Goal: Task Accomplishment & Management: Manage account settings

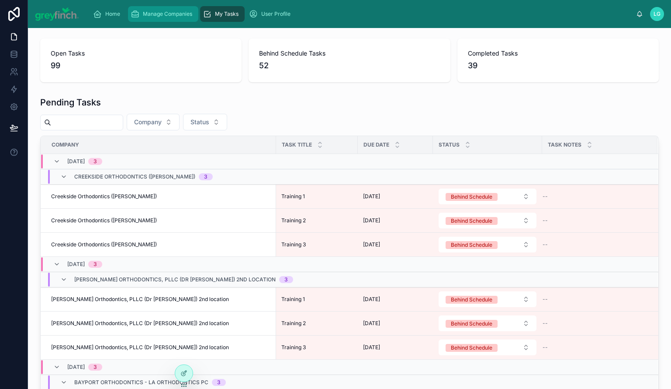
click at [176, 14] on span "Manage Companies" at bounding box center [167, 13] width 49 height 7
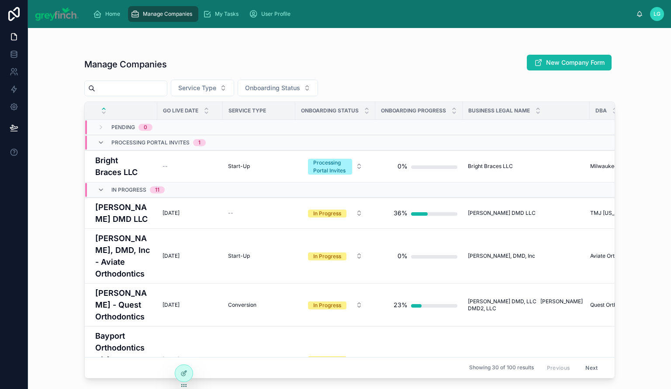
click at [135, 86] on input "text" at bounding box center [131, 88] width 72 height 12
type input "*****"
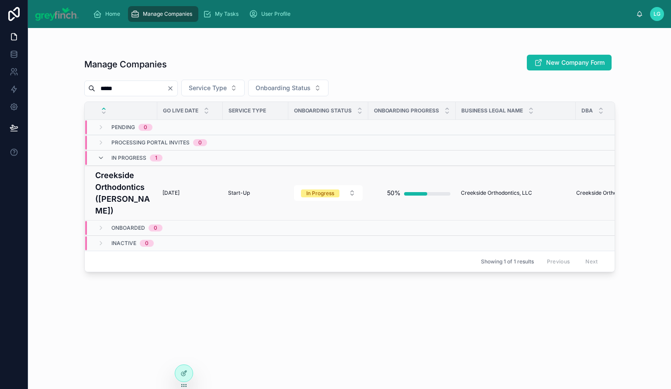
click at [121, 170] on h4 "Creekside Orthodontics ([PERSON_NAME])" at bounding box center [123, 192] width 57 height 47
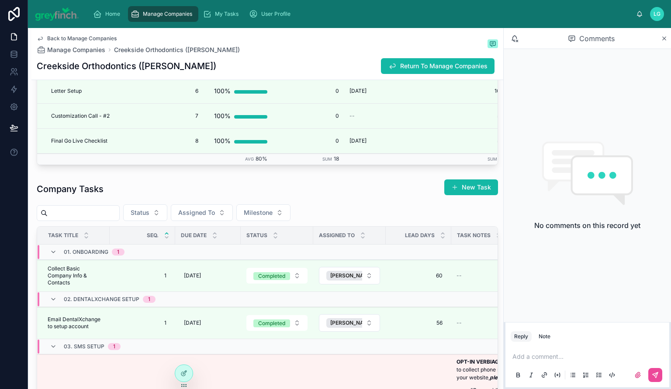
scroll to position [1705, 0]
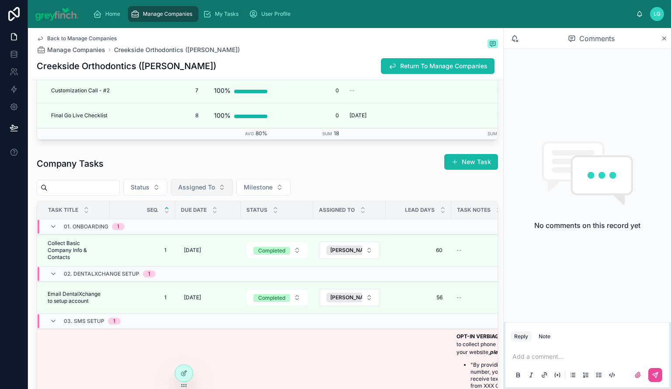
click at [215, 191] on span "Assigned To" at bounding box center [196, 187] width 37 height 9
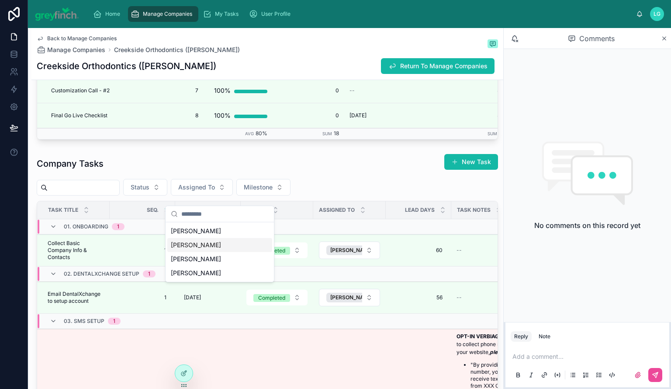
drag, startPoint x: 215, startPoint y: 244, endPoint x: 224, endPoint y: 216, distance: 29.3
click at [215, 244] on div "[PERSON_NAME]" at bounding box center [219, 245] width 105 height 14
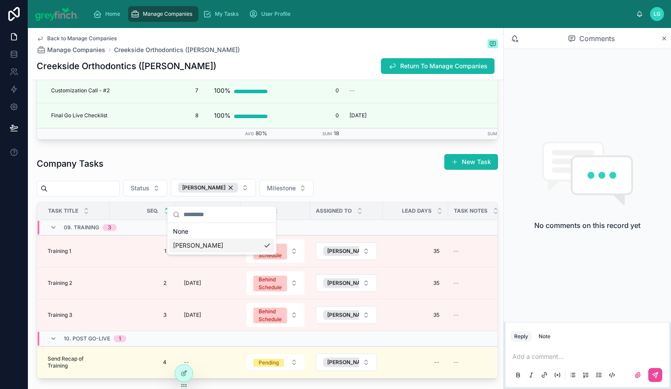
click at [261, 170] on div "Company Tasks New Task" at bounding box center [268, 163] width 462 height 20
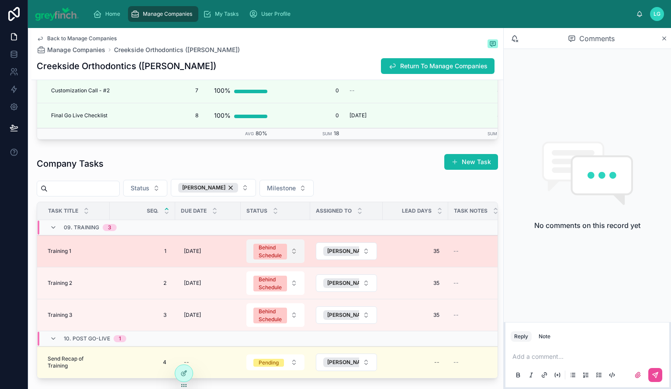
click at [285, 257] on span "Behind Schedule" at bounding box center [271, 251] width 34 height 16
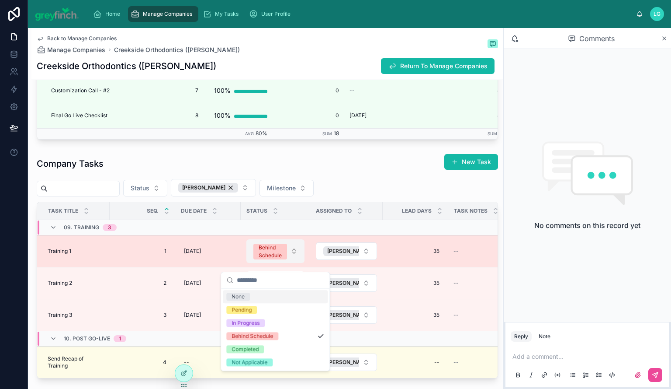
click at [285, 257] on span "Behind Schedule" at bounding box center [271, 251] width 34 height 16
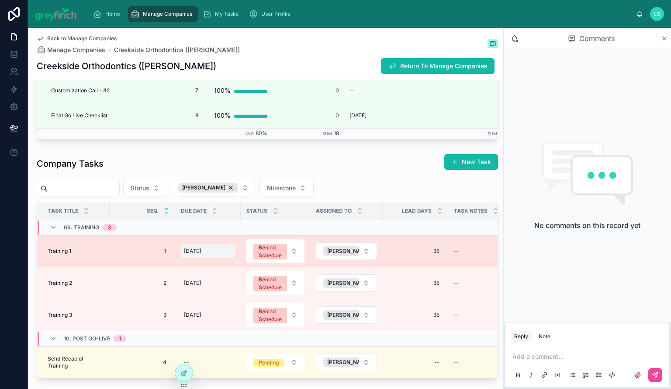
click at [200, 254] on span "[DATE]" at bounding box center [192, 250] width 17 height 7
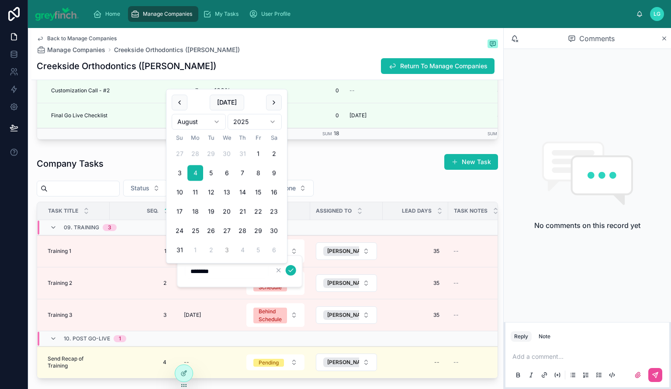
click at [226, 250] on button "3" at bounding box center [227, 250] width 16 height 16
type input "********"
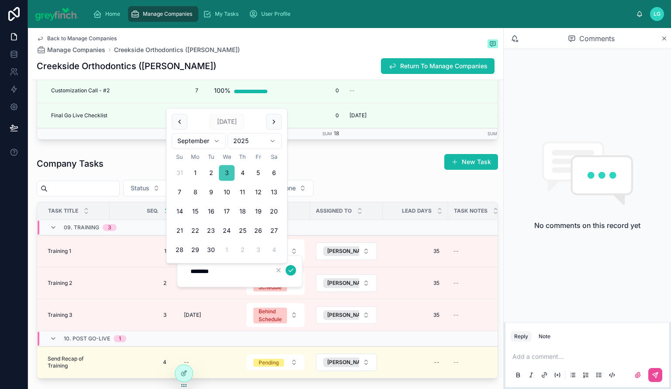
click at [225, 172] on button "3" at bounding box center [227, 173] width 16 height 16
click at [344, 182] on div "Company Tasks New Task Status [PERSON_NAME] Milestone Task Title Seq. Due Date …" at bounding box center [268, 265] width 462 height 225
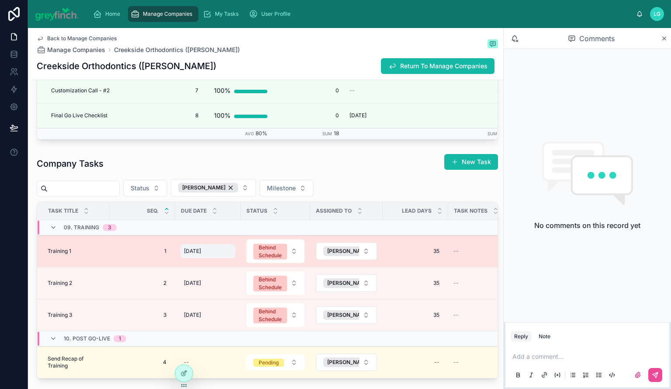
click at [201, 254] on span "[DATE]" at bounding box center [192, 250] width 17 height 7
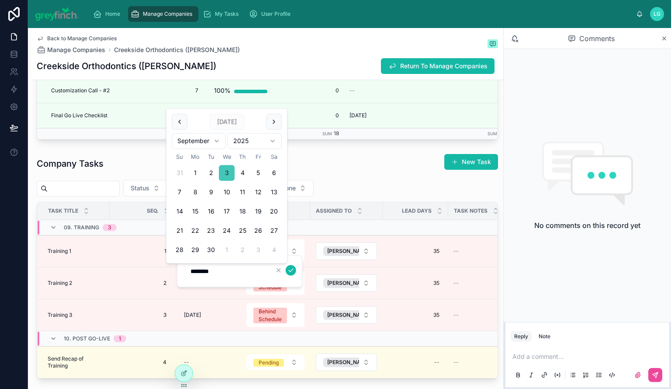
click at [225, 174] on button "3" at bounding box center [227, 173] width 16 height 16
click at [288, 271] on icon "submit" at bounding box center [291, 270] width 7 height 7
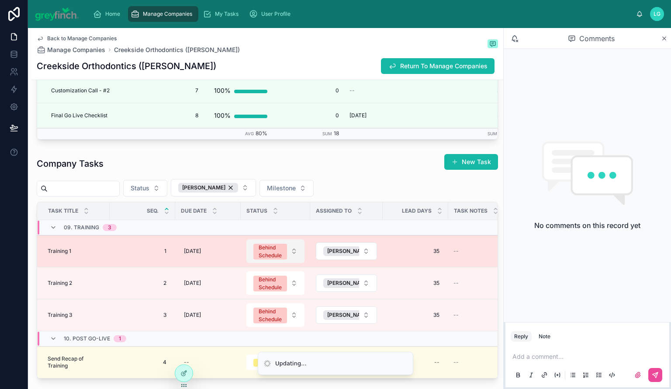
click at [272, 259] on div "Behind Schedule" at bounding box center [270, 251] width 23 height 16
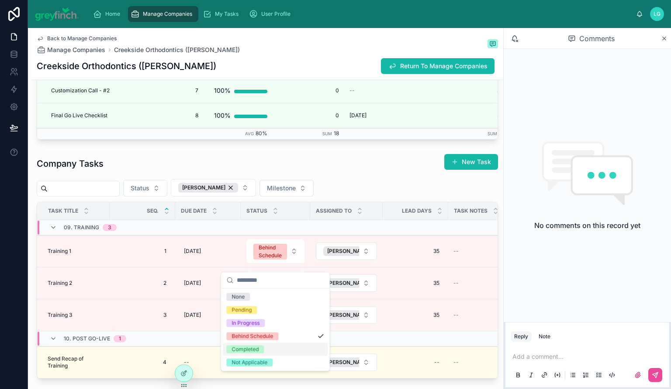
click at [272, 347] on div "Completed" at bounding box center [275, 348] width 105 height 13
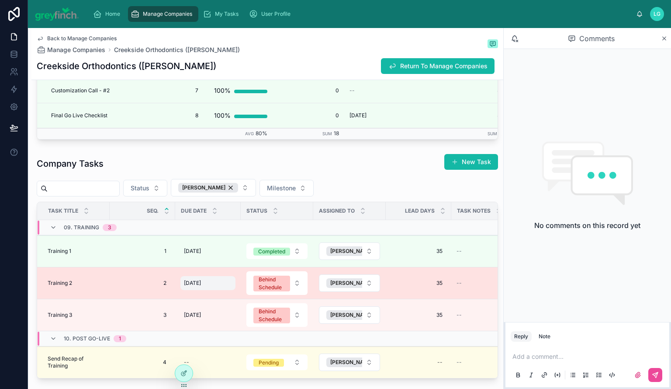
click at [201, 286] on span "[DATE]" at bounding box center [192, 282] width 17 height 7
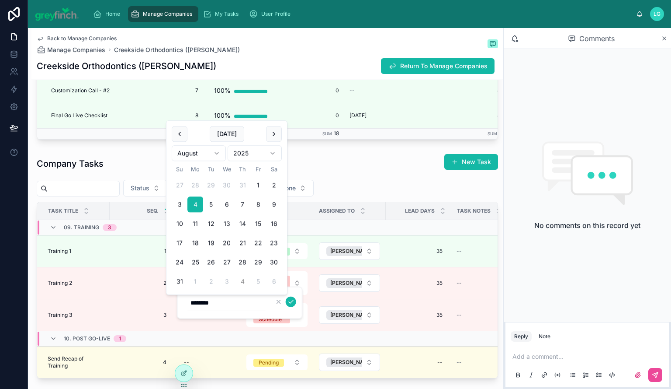
click at [240, 282] on button "4" at bounding box center [243, 282] width 16 height 16
type input "********"
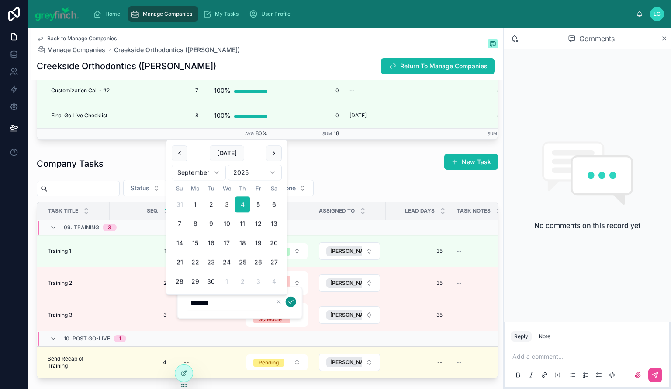
click at [290, 301] on icon "submit" at bounding box center [291, 301] width 7 height 7
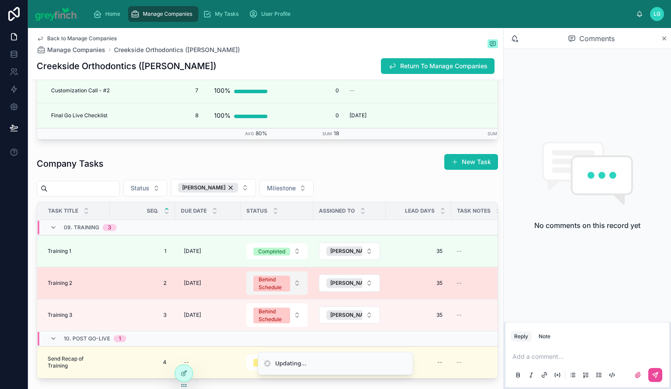
click at [278, 288] on div "Behind Schedule" at bounding box center [272, 283] width 26 height 16
click at [274, 286] on div "Behind Schedule" at bounding box center [272, 283] width 26 height 16
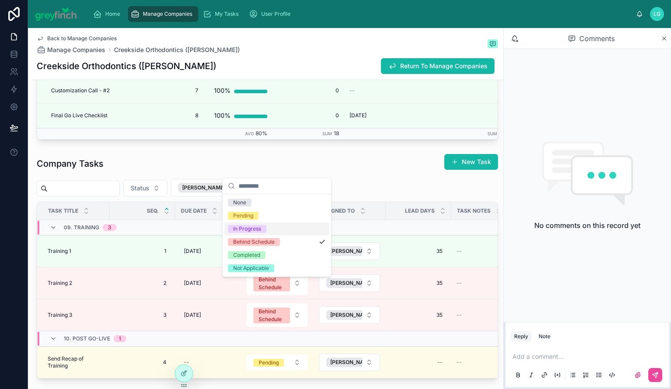
click at [276, 229] on div "In Progress" at bounding box center [277, 228] width 105 height 13
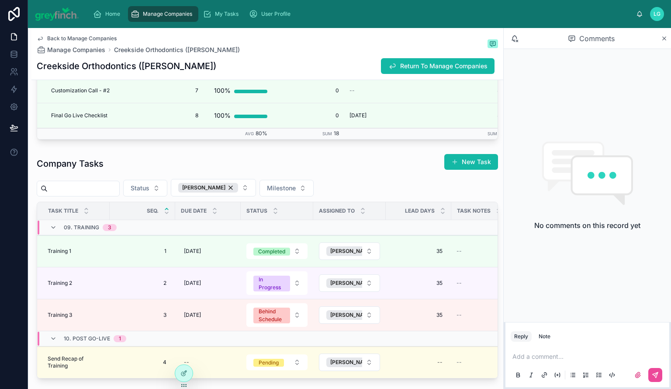
click at [200, 318] on span "[DATE]" at bounding box center [192, 314] width 17 height 7
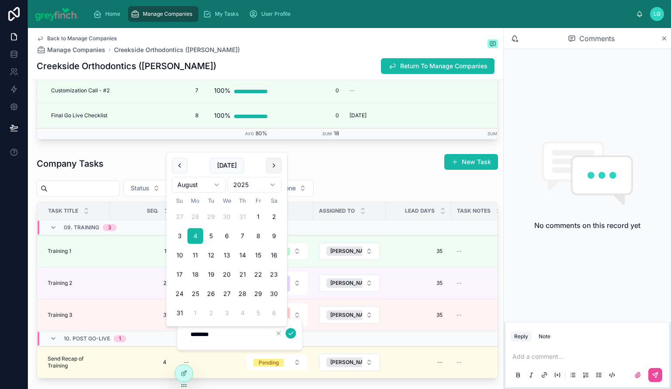
click at [276, 163] on button at bounding box center [274, 165] width 16 height 16
click at [261, 293] on button "26" at bounding box center [258, 294] width 16 height 16
type input "*********"
click at [291, 333] on icon "submit" at bounding box center [291, 333] width 7 height 7
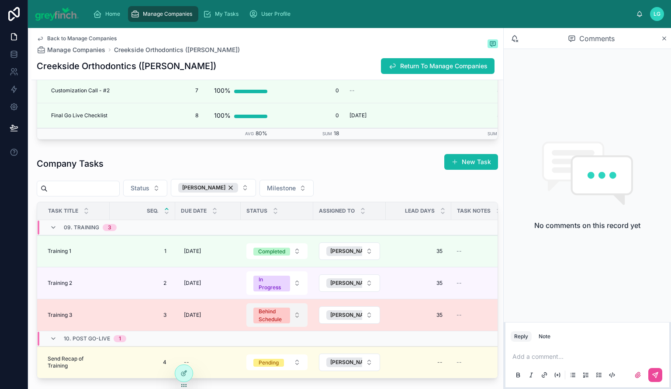
click at [273, 320] on div "Behind Schedule" at bounding box center [272, 315] width 26 height 16
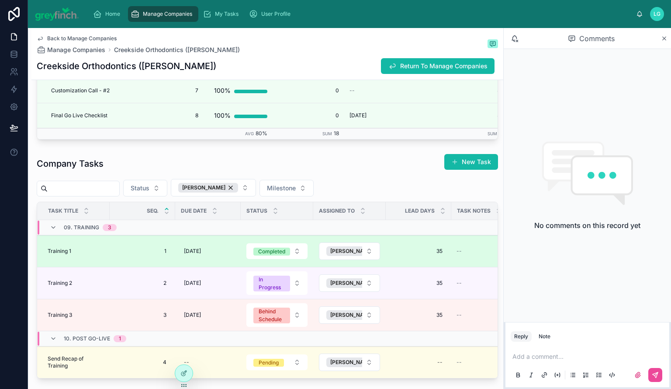
click at [273, 250] on td "Completed" at bounding box center [277, 251] width 73 height 32
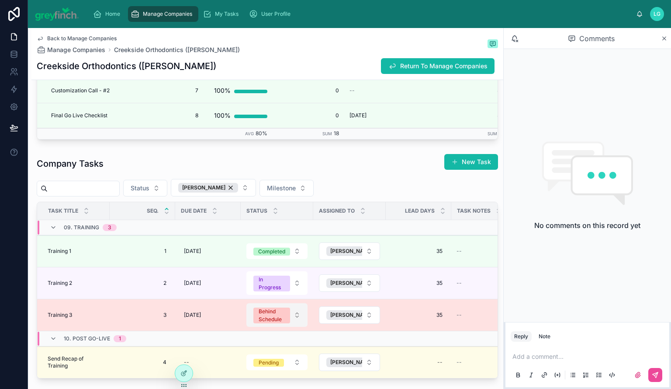
click at [273, 321] on div "Behind Schedule" at bounding box center [272, 315] width 26 height 16
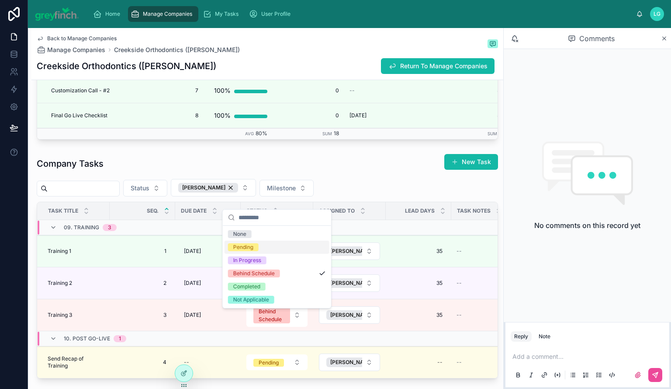
click at [271, 245] on div "Pending" at bounding box center [277, 246] width 105 height 13
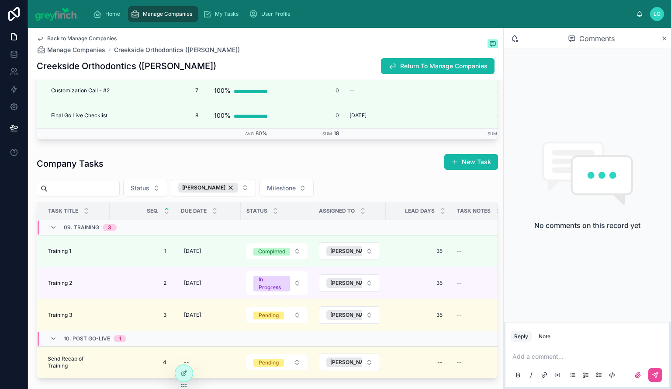
click at [342, 182] on div "Company Tasks New Task Status [PERSON_NAME] Milestone Task Title Seq. Due Date …" at bounding box center [268, 265] width 462 height 225
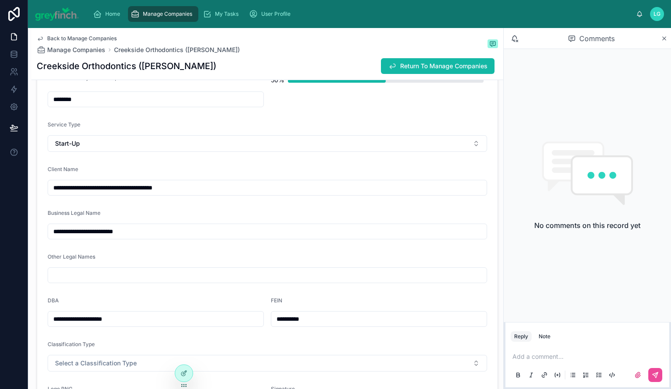
scroll to position [44, 0]
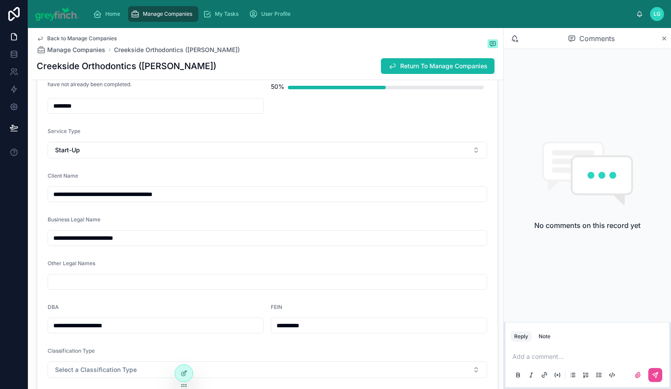
click at [173, 15] on span "Manage Companies" at bounding box center [167, 13] width 49 height 7
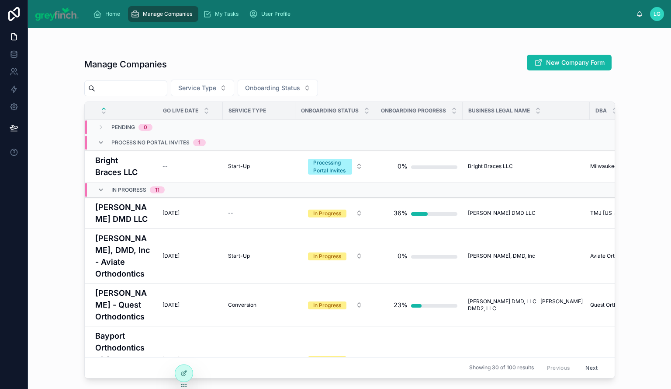
click at [159, 85] on input "text" at bounding box center [131, 88] width 72 height 12
type input "***"
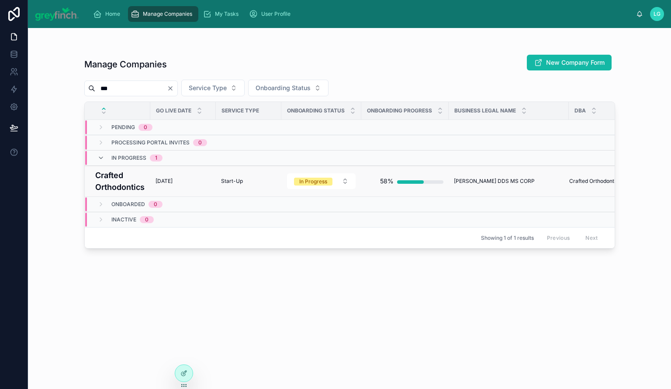
click at [118, 176] on h4 "Crafted Orthodontics" at bounding box center [120, 181] width 50 height 24
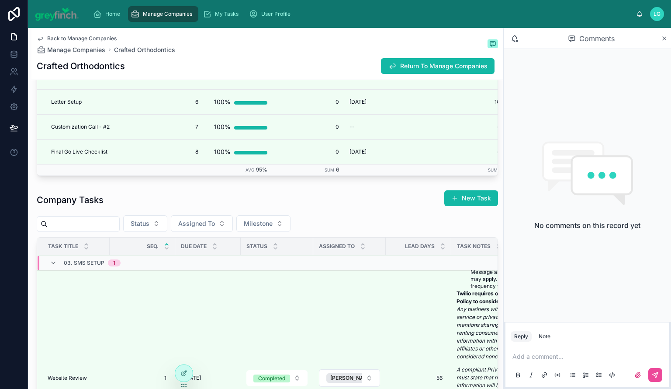
scroll to position [219, 0]
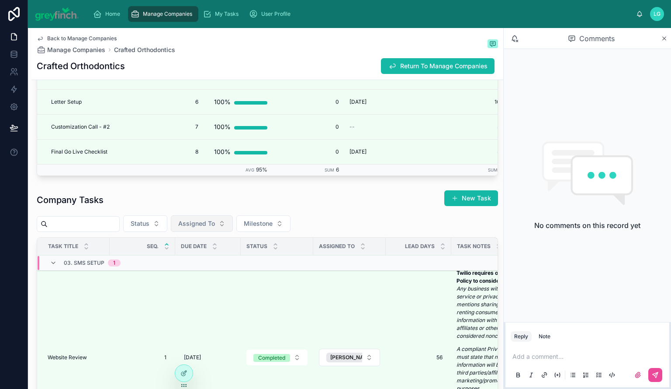
click at [215, 228] on span "Assigned To" at bounding box center [196, 223] width 37 height 9
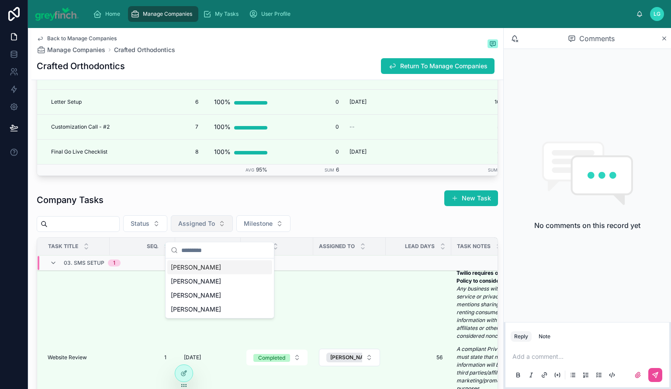
click at [215, 228] on span "Assigned To" at bounding box center [196, 223] width 37 height 9
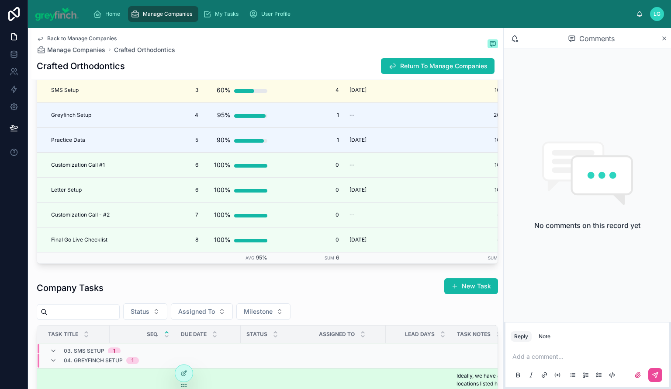
scroll to position [1483, 0]
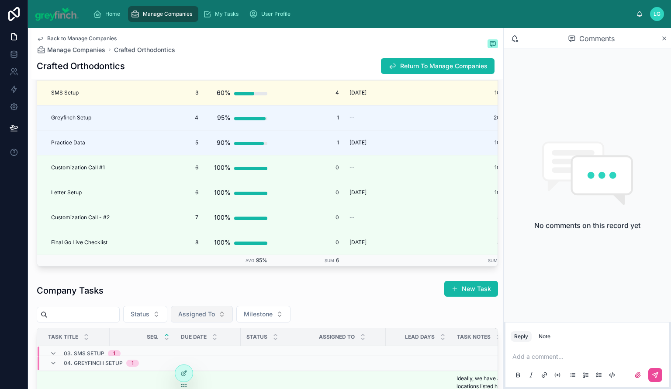
click at [205, 318] on span "Assigned To" at bounding box center [196, 313] width 37 height 9
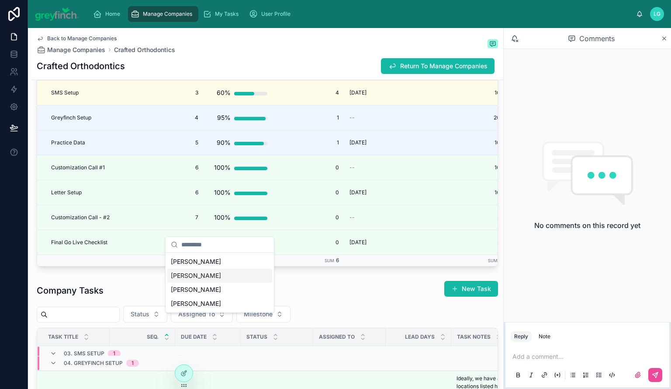
click at [216, 280] on div "[PERSON_NAME]" at bounding box center [219, 275] width 105 height 14
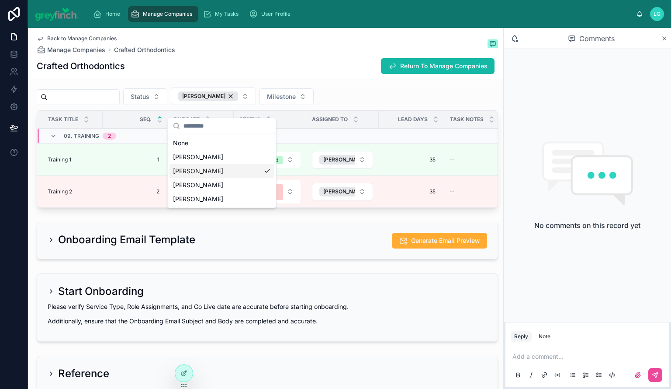
scroll to position [1702, 0]
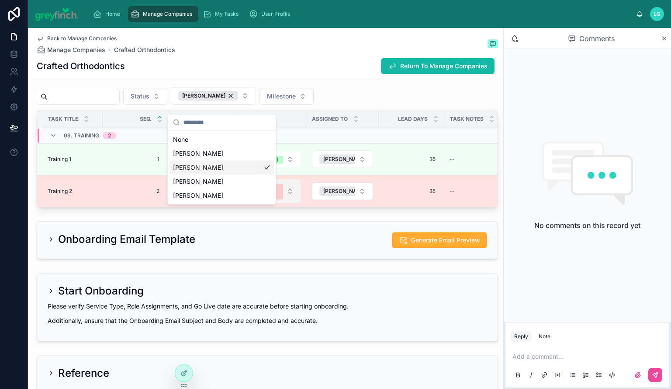
click at [283, 200] on button "Behind Schedule" at bounding box center [270, 191] width 61 height 24
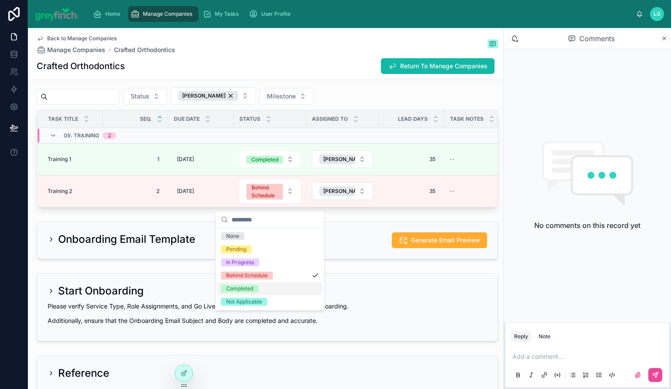
click at [267, 288] on div "Completed" at bounding box center [270, 288] width 105 height 13
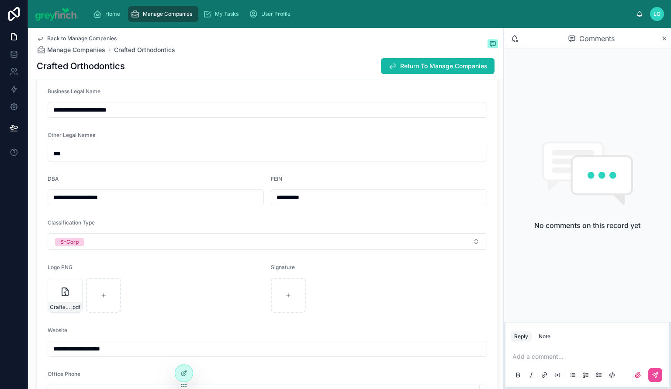
scroll to position [0, 0]
